Goal: Communication & Community: Connect with others

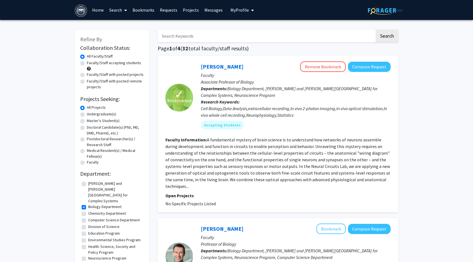
click at [169, 11] on link "Requests" at bounding box center [168, 9] width 23 height 19
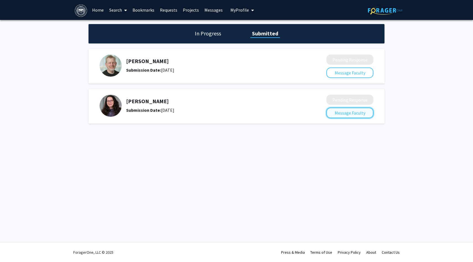
click at [349, 114] on button "Message Faculty" at bounding box center [349, 113] width 47 height 11
click at [97, 15] on link "Home" at bounding box center [97, 9] width 17 height 19
